Goal: Information Seeking & Learning: Check status

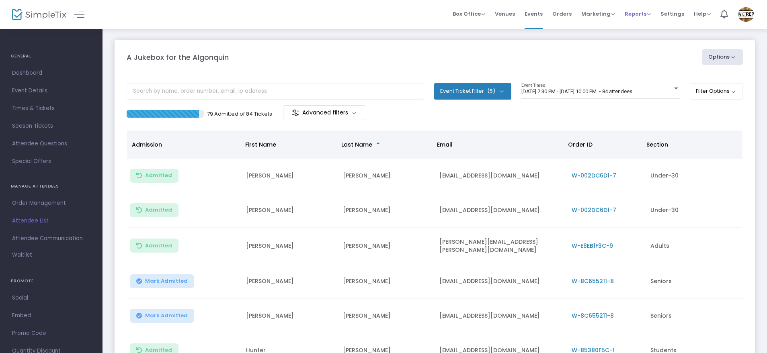
click at [630, 14] on span "Reports" at bounding box center [638, 14] width 26 height 8
click at [638, 41] on li "Sales Reports" at bounding box center [651, 43] width 52 height 16
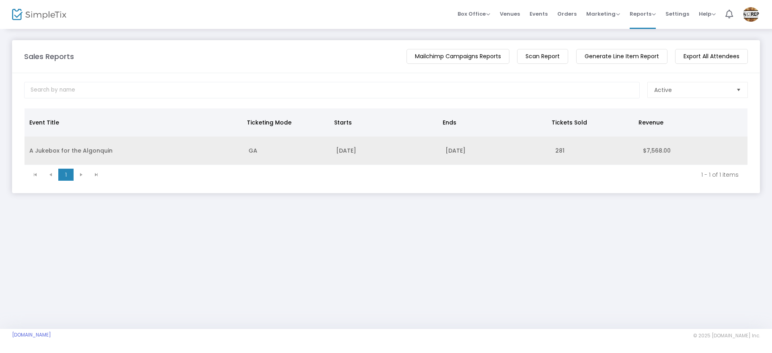
click at [85, 149] on td "A Jukebox for the Algonquin" at bounding box center [134, 151] width 219 height 29
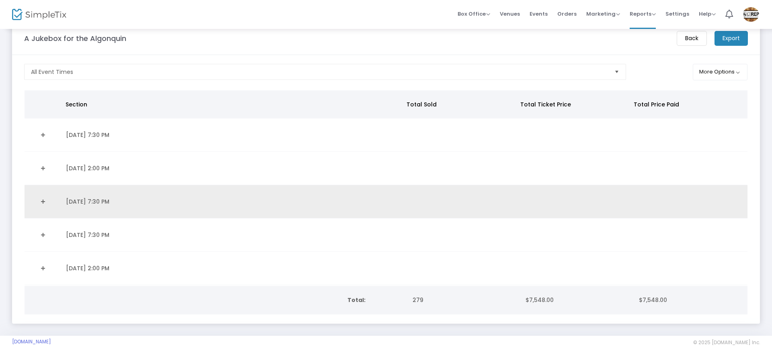
scroll to position [28, 0]
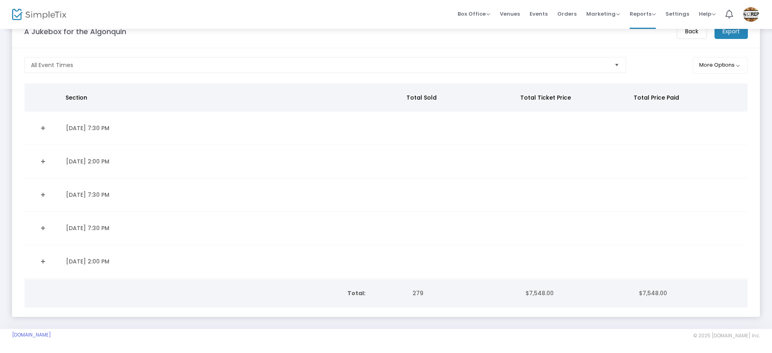
click at [116, 226] on td "[DATE] 7:30 PM" at bounding box center [232, 228] width 343 height 33
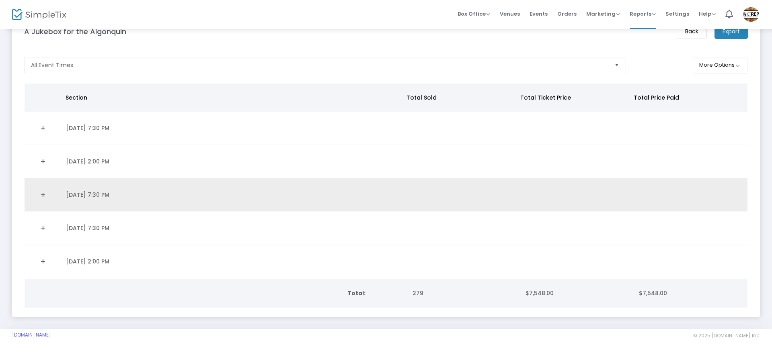
click at [105, 193] on td "[DATE] 7:30 PM" at bounding box center [232, 195] width 343 height 33
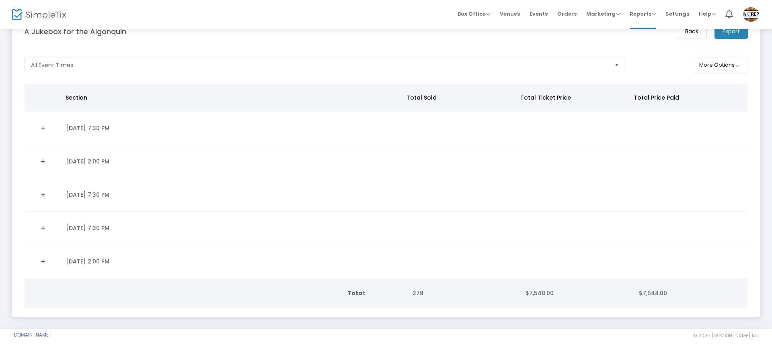
click at [44, 190] on link "Expand Details" at bounding box center [42, 195] width 27 height 13
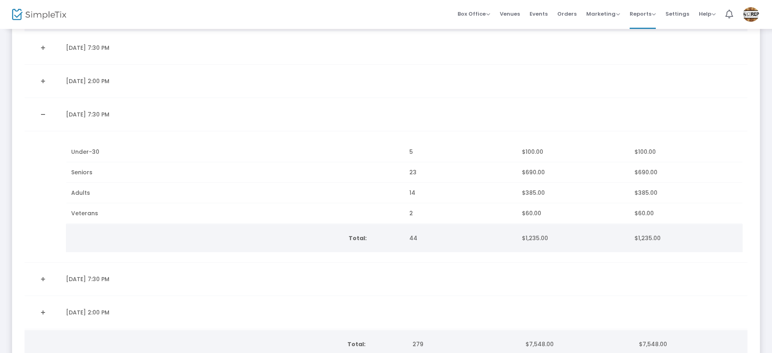
scroll to position [128, 0]
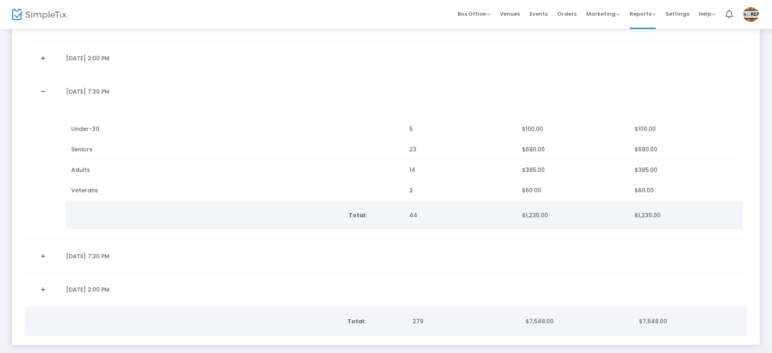
click at [42, 254] on link "Expand Details" at bounding box center [42, 256] width 27 height 13
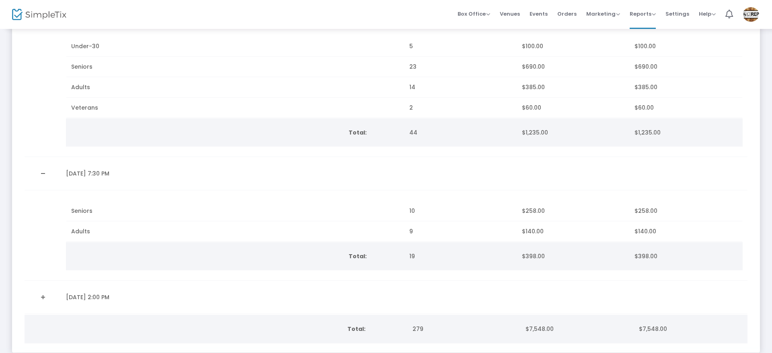
scroll to position [229, 0]
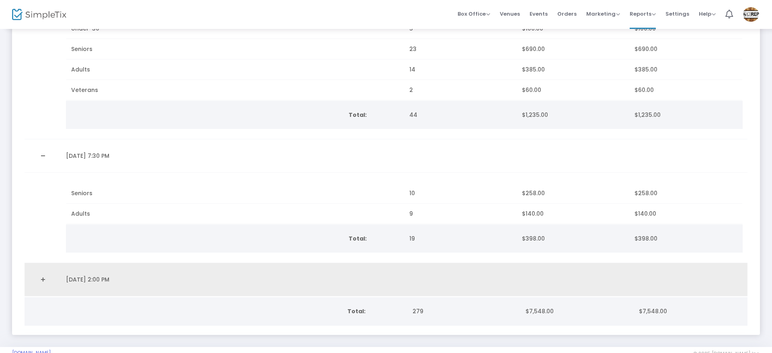
click at [41, 280] on link "Expand Details" at bounding box center [42, 279] width 27 height 13
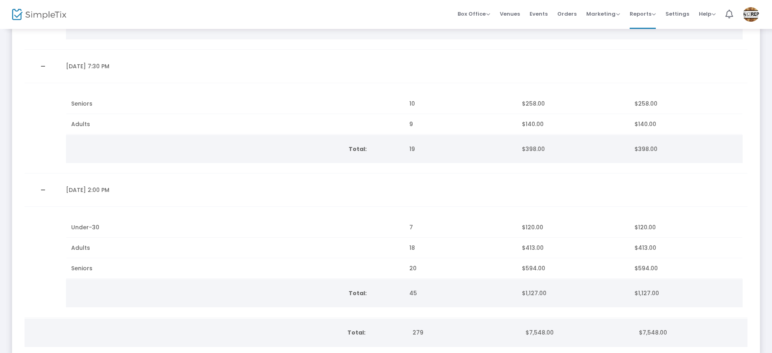
scroll to position [329, 0]
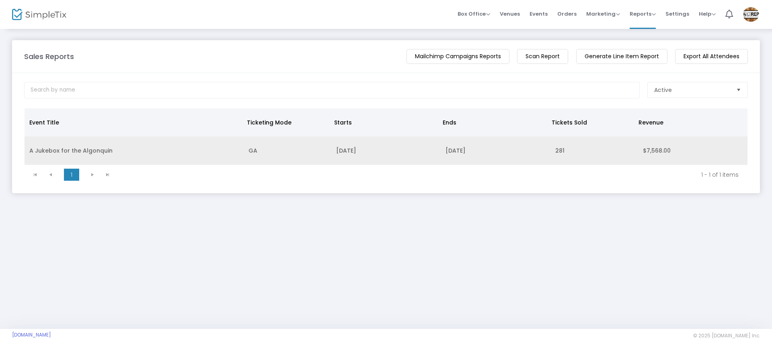
click at [50, 148] on td "A Jukebox for the Algonquin" at bounding box center [134, 151] width 219 height 29
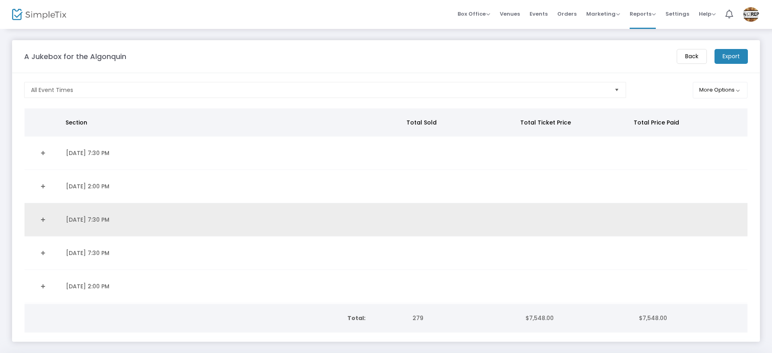
click at [74, 220] on td "[DATE] 7:30 PM" at bounding box center [232, 219] width 343 height 33
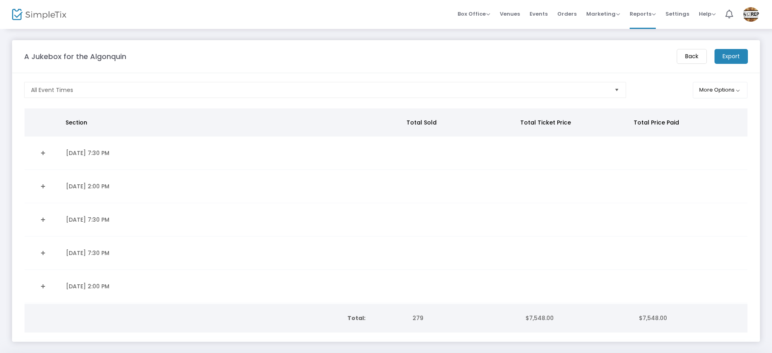
click at [43, 220] on link "Expand Details" at bounding box center [42, 219] width 27 height 13
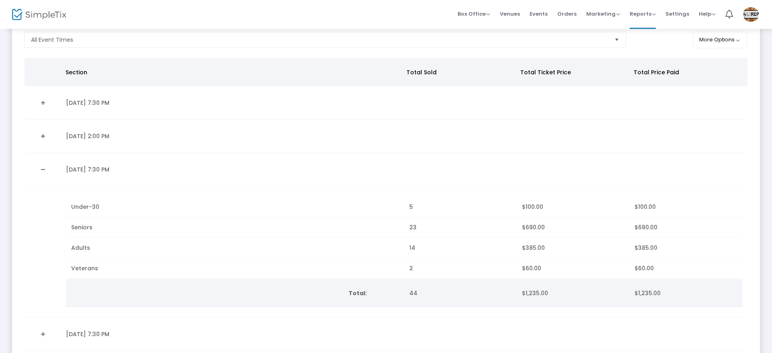
scroll to position [101, 0]
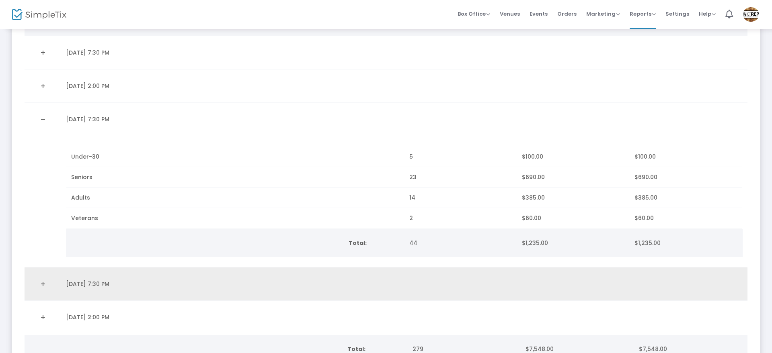
click at [43, 283] on link "Expand Details" at bounding box center [42, 284] width 27 height 13
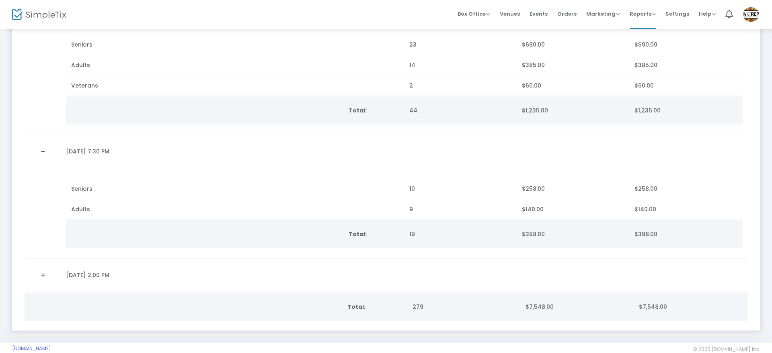
scroll to position [250, 0]
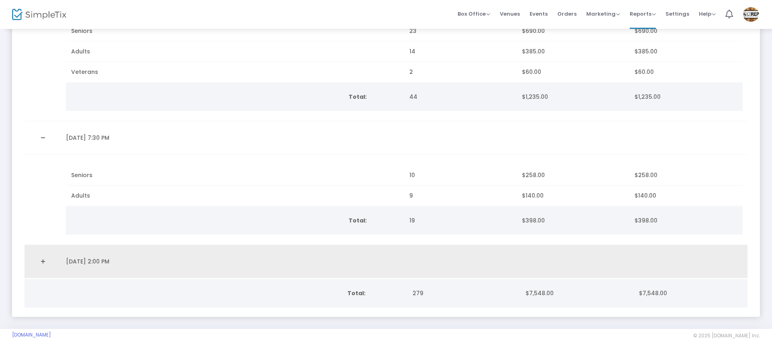
click at [43, 258] on link "Expand Details" at bounding box center [42, 261] width 27 height 13
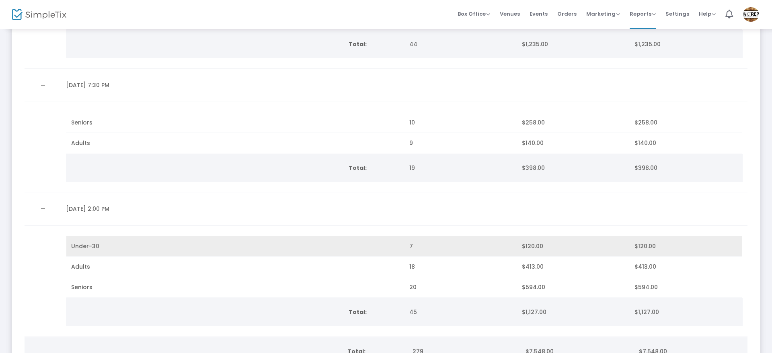
scroll to position [350, 0]
